Goal: Transaction & Acquisition: Book appointment/travel/reservation

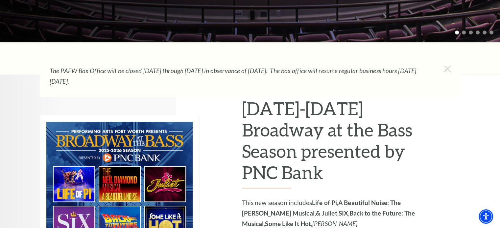
scroll to position [263, 0]
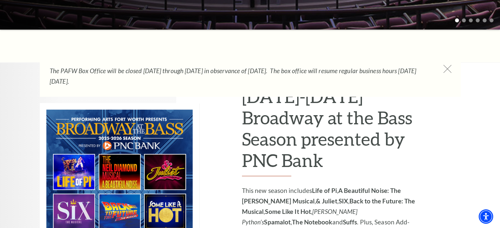
click at [446, 69] on icon at bounding box center [447, 69] width 8 height 8
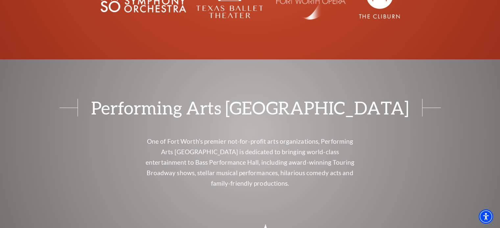
scroll to position [2725, 0]
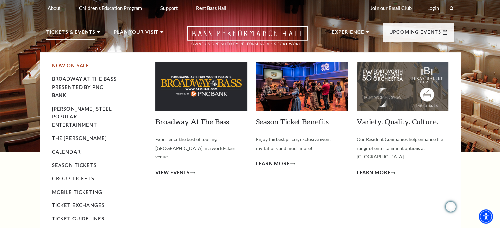
click at [74, 66] on link "Now On Sale" at bounding box center [71, 66] width 38 height 6
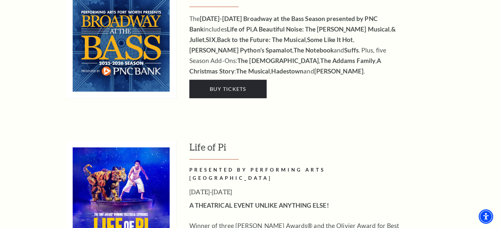
scroll to position [625, 0]
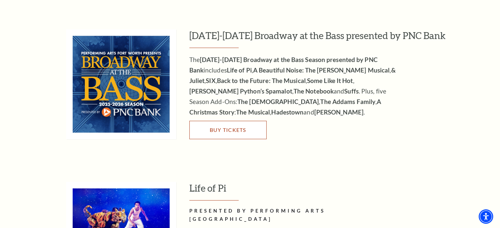
click at [239, 127] on span "Buy Tickets" at bounding box center [227, 130] width 36 height 6
click at [232, 127] on span "Buy Tickets" at bounding box center [227, 130] width 36 height 6
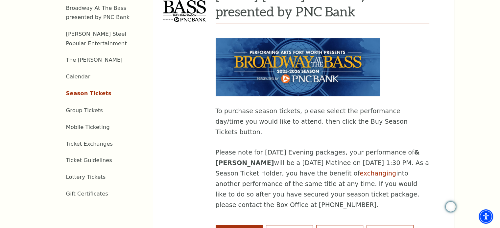
scroll to position [230, 0]
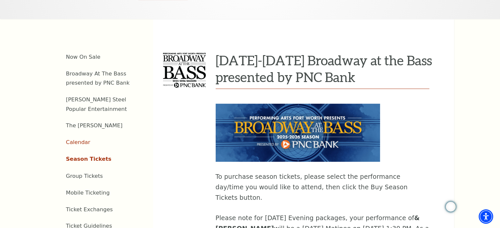
click at [83, 139] on link "Calendar" at bounding box center [78, 142] width 24 height 6
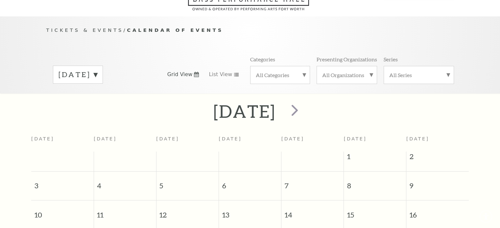
scroll to position [58, 0]
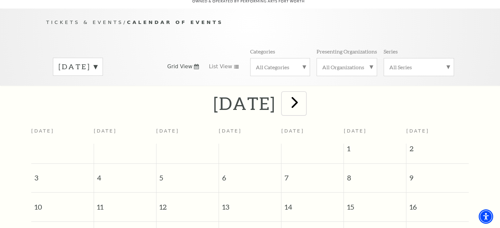
click at [304, 103] on span "next" at bounding box center [294, 102] width 19 height 19
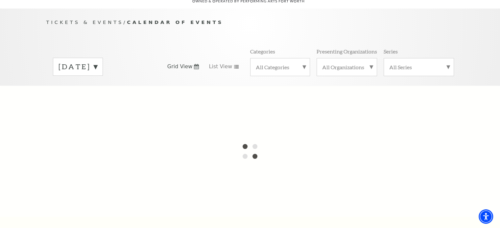
click at [97, 62] on label "[DATE]" at bounding box center [78, 67] width 39 height 10
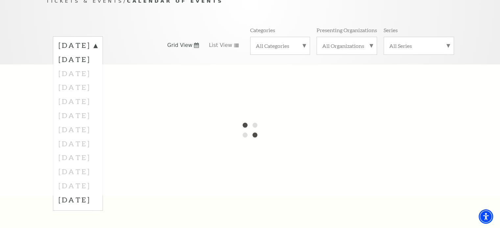
scroll to position [91, 0]
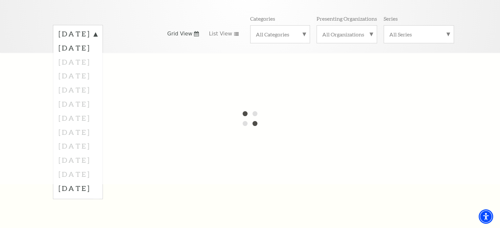
click at [92, 111] on div at bounding box center [250, 119] width 500 height 132
click at [180, 53] on div at bounding box center [250, 119] width 500 height 132
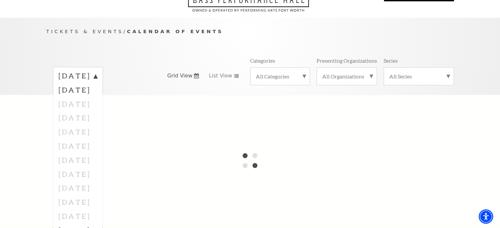
scroll to position [0, 0]
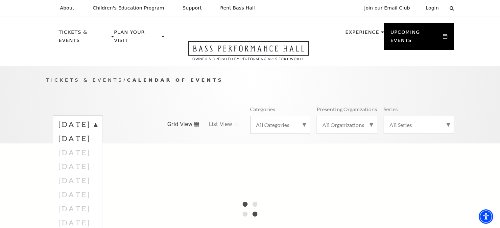
click at [179, 86] on div "Tickets & Events / Calendar of Events [DATE] [DATE] [DATE] [DATE] [DATE] [DATE]…" at bounding box center [250, 109] width 421 height 67
click at [97, 120] on label "[DATE]" at bounding box center [78, 126] width 39 height 12
click at [293, 122] on label "All Categories" at bounding box center [280, 125] width 49 height 7
click at [293, 122] on label "All Categories" at bounding box center [280, 126] width 49 height 9
click at [293, 77] on div "Tickets & Events / Calendar of Events [DATE] Grid View List View Categories All…" at bounding box center [250, 109] width 421 height 67
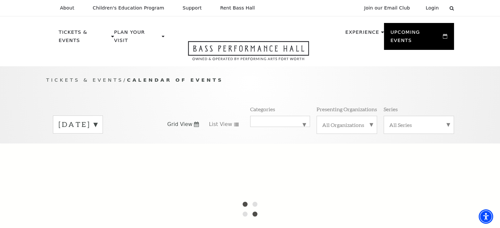
click at [12, 86] on div "Tickets & Events / Calendar of Events [DATE] Grid View List View Categories All…" at bounding box center [250, 104] width 500 height 77
click at [96, 120] on label "[DATE]" at bounding box center [78, 125] width 39 height 10
click at [97, 132] on label "[DATE]" at bounding box center [78, 139] width 39 height 14
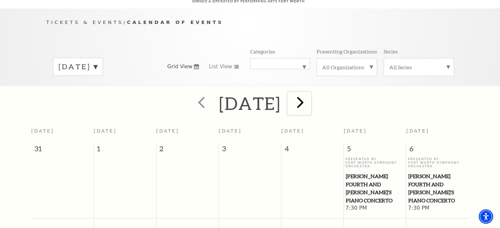
click at [310, 99] on span "next" at bounding box center [300, 102] width 19 height 19
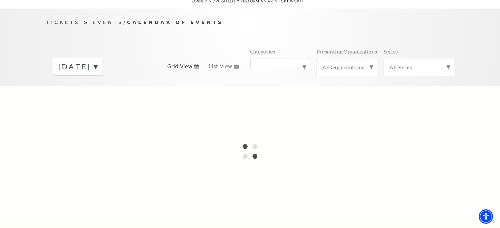
click at [97, 62] on label "[DATE]" at bounding box center [78, 67] width 39 height 10
click at [97, 141] on div at bounding box center [250, 152] width 500 height 132
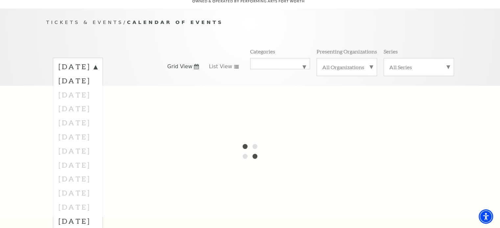
click at [31, 67] on div "Tickets & Events / Calendar of Events [DATE] [DATE] [DATE] [DATE] [DATE] [DATE]…" at bounding box center [250, 47] width 500 height 77
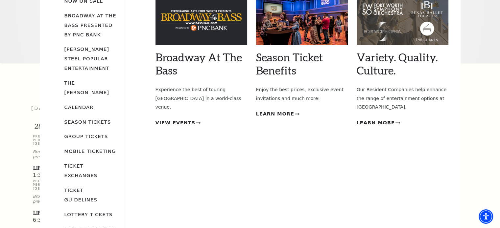
scroll to position [124, 0]
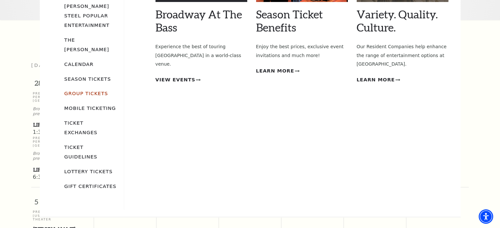
click at [88, 91] on link "Group Tickets" at bounding box center [86, 94] width 44 height 6
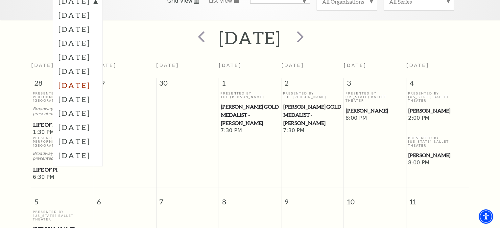
click at [78, 81] on label "[DATE]" at bounding box center [78, 85] width 39 height 14
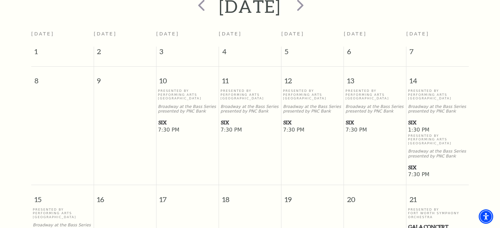
scroll to position [156, 0]
click at [164, 117] on span "SIX" at bounding box center [187, 121] width 59 height 8
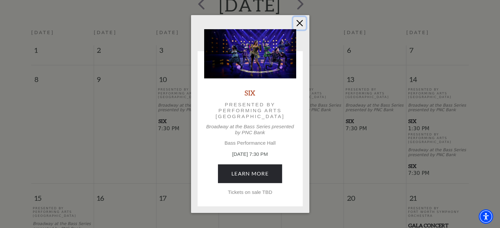
click at [300, 24] on button "Close" at bounding box center [299, 23] width 12 height 12
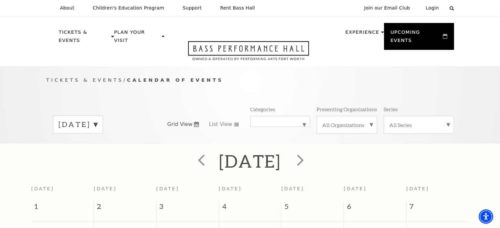
scroll to position [0, 0]
click at [97, 120] on label "[DATE]" at bounding box center [78, 125] width 39 height 10
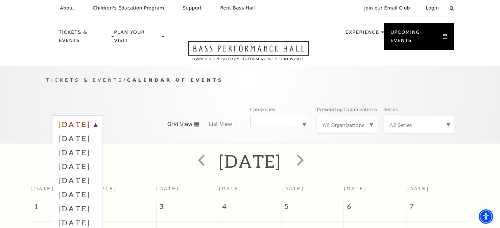
click at [97, 120] on label "[DATE]" at bounding box center [78, 126] width 39 height 12
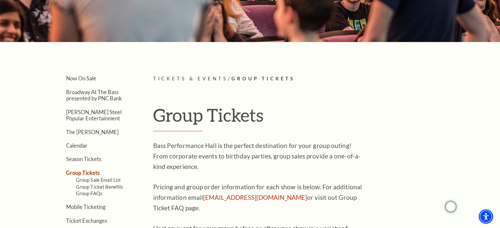
scroll to position [99, 0]
